Goal: Information Seeking & Learning: Find specific fact

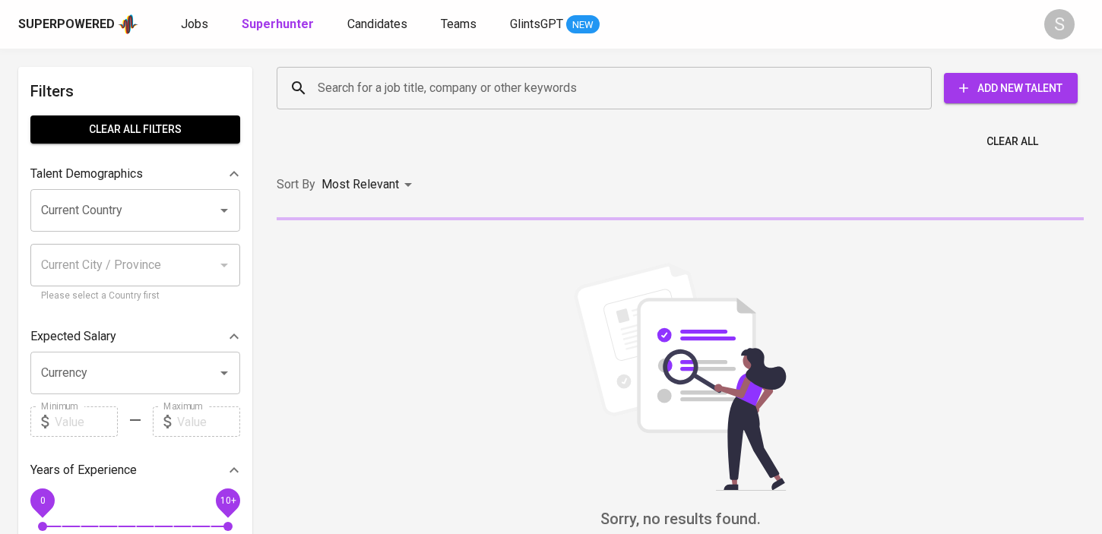
click at [566, 81] on input "Search for a job title, company or other keywords" at bounding box center [608, 88] width 588 height 29
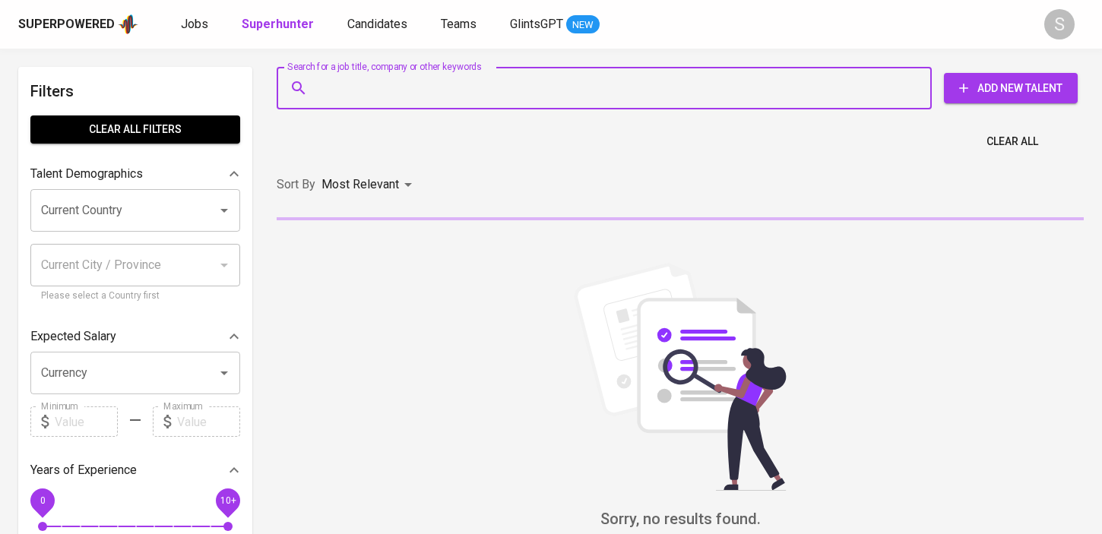
paste input "Tubagus Ibnu [GEOGRAPHIC_DATA] Alamsyah"
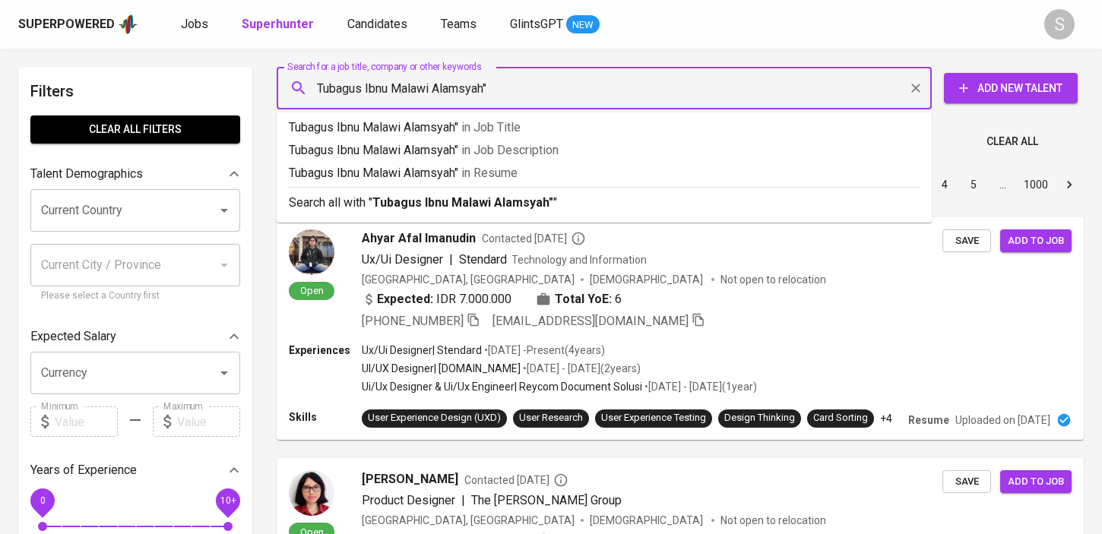
click at [315, 84] on input "Tubagus Ibnu Malawi Alamsyah"" at bounding box center [608, 88] width 588 height 29
type input ""Tubagus Ibnu Malawi Alamsyah""
click at [366, 199] on div "Most Relevant" at bounding box center [369, 185] width 96 height 28
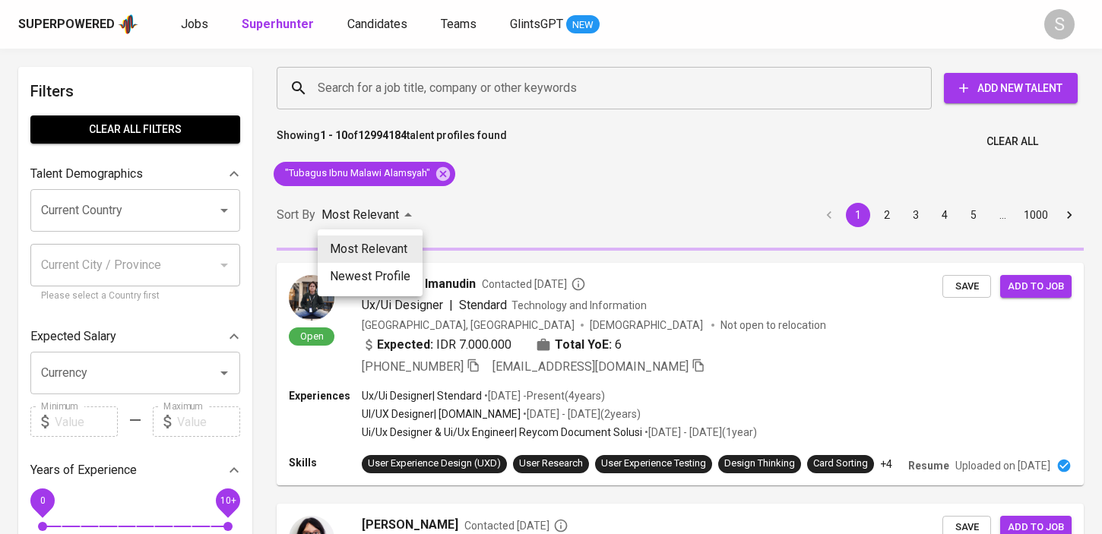
click at [578, 206] on div at bounding box center [551, 267] width 1102 height 534
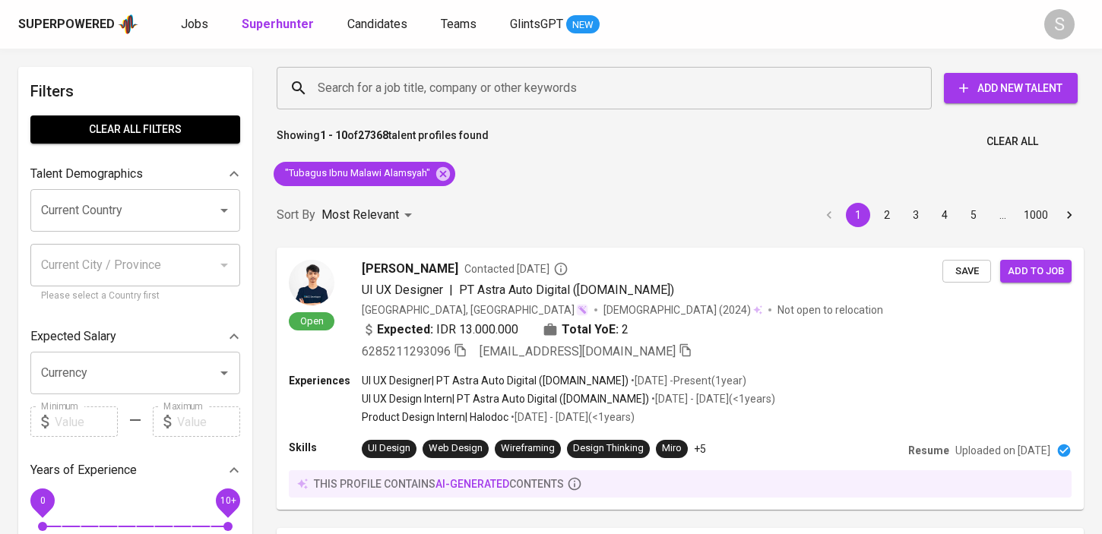
click at [578, 206] on div "Most Relevant Newest Profile" at bounding box center [551, 267] width 1102 height 534
click at [578, 206] on div at bounding box center [551, 267] width 1102 height 534
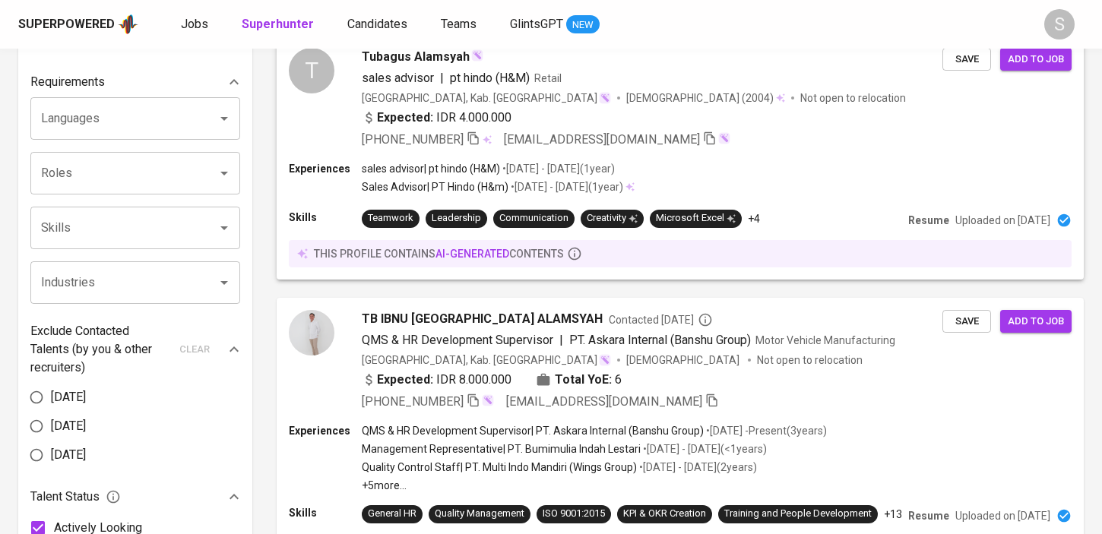
scroll to position [651, 0]
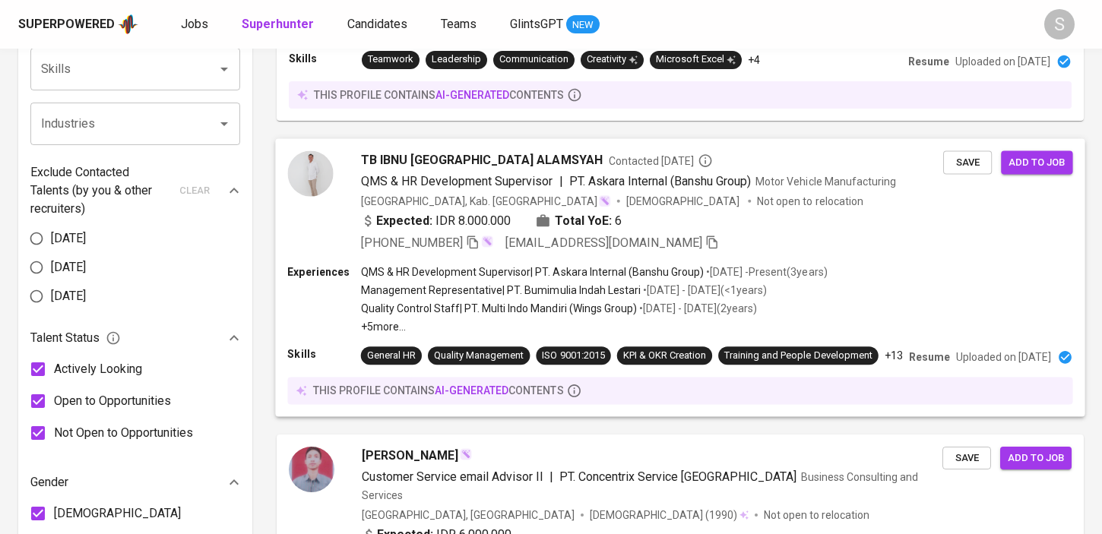
click at [324, 168] on img at bounding box center [310, 173] width 46 height 46
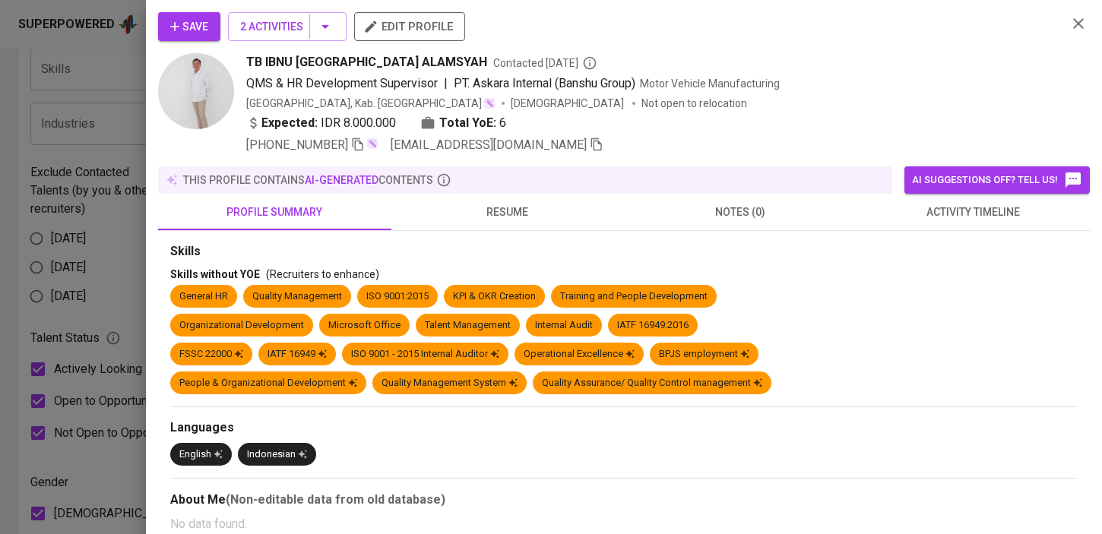
click at [211, 87] on img at bounding box center [196, 91] width 76 height 76
click at [357, 148] on icon "button" at bounding box center [358, 145] width 14 height 14
click at [1074, 25] on icon "button" at bounding box center [1078, 23] width 18 height 18
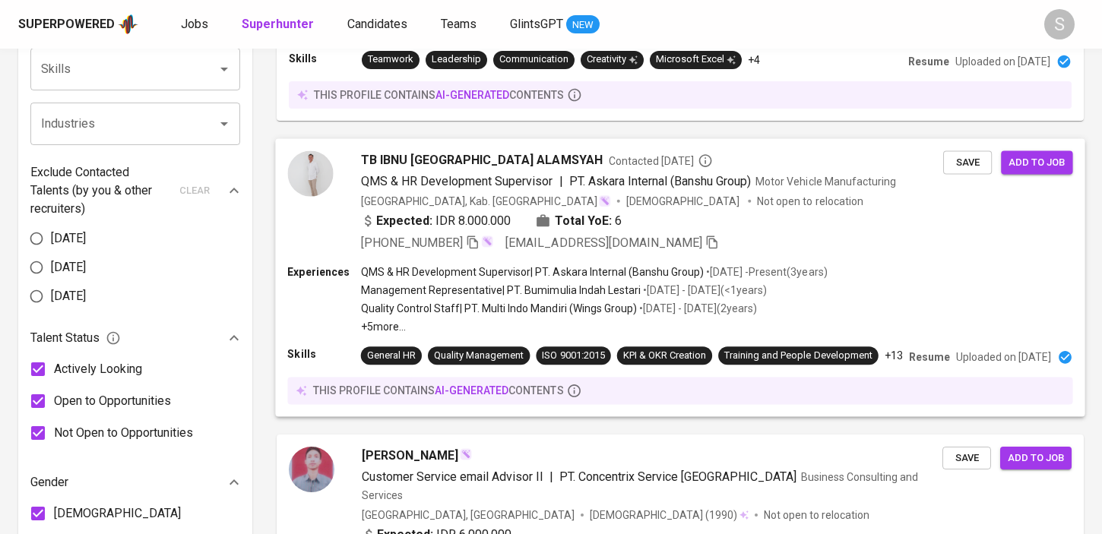
click at [476, 244] on div "[PHONE_NUMBER]" at bounding box center [427, 242] width 133 height 18
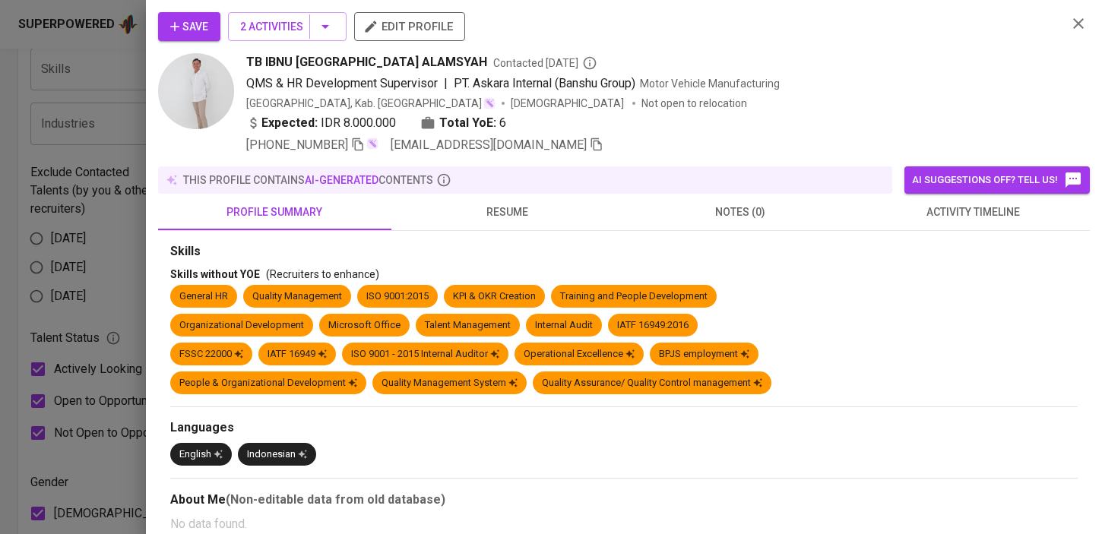
click at [1073, 27] on icon "button" at bounding box center [1078, 23] width 11 height 11
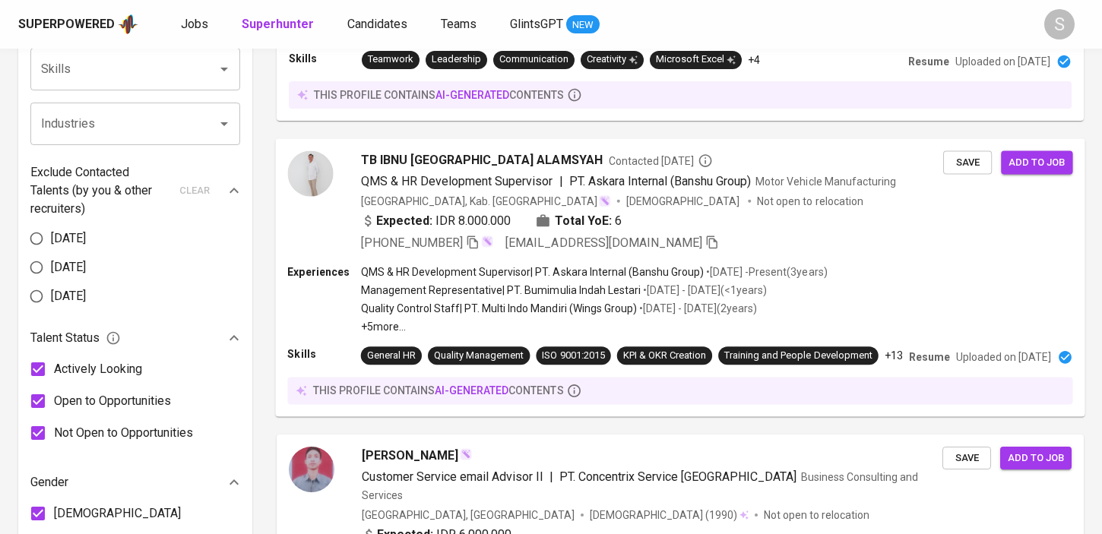
click at [466, 242] on icon "button" at bounding box center [473, 242] width 14 height 14
